Goal: Task Accomplishment & Management: Manage account settings

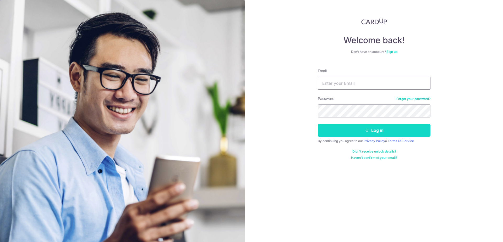
type input "[PERSON_NAME][EMAIL_ADDRESS][DOMAIN_NAME]"
click at [381, 132] on button "Log in" at bounding box center [374, 130] width 113 height 13
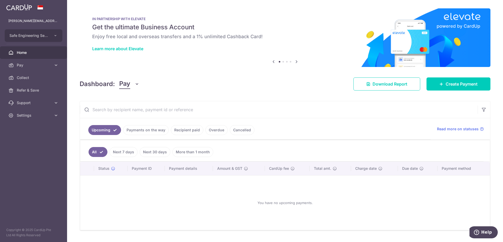
click at [184, 129] on link "Recipient paid" at bounding box center [187, 130] width 32 height 10
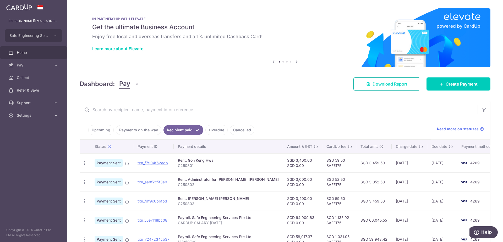
click at [391, 83] on span "Download Report" at bounding box center [390, 84] width 35 height 6
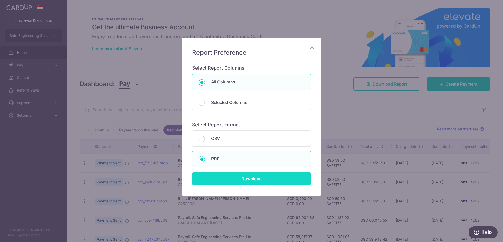
click at [235, 178] on input "Download" at bounding box center [251, 178] width 119 height 13
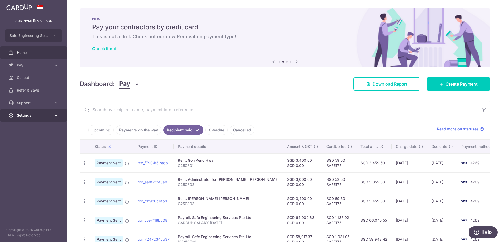
click at [24, 114] on span "Settings" at bounding box center [34, 115] width 35 height 5
click at [25, 141] on span "Logout" at bounding box center [34, 140] width 35 height 5
